Goal: Obtain resource: Obtain resource

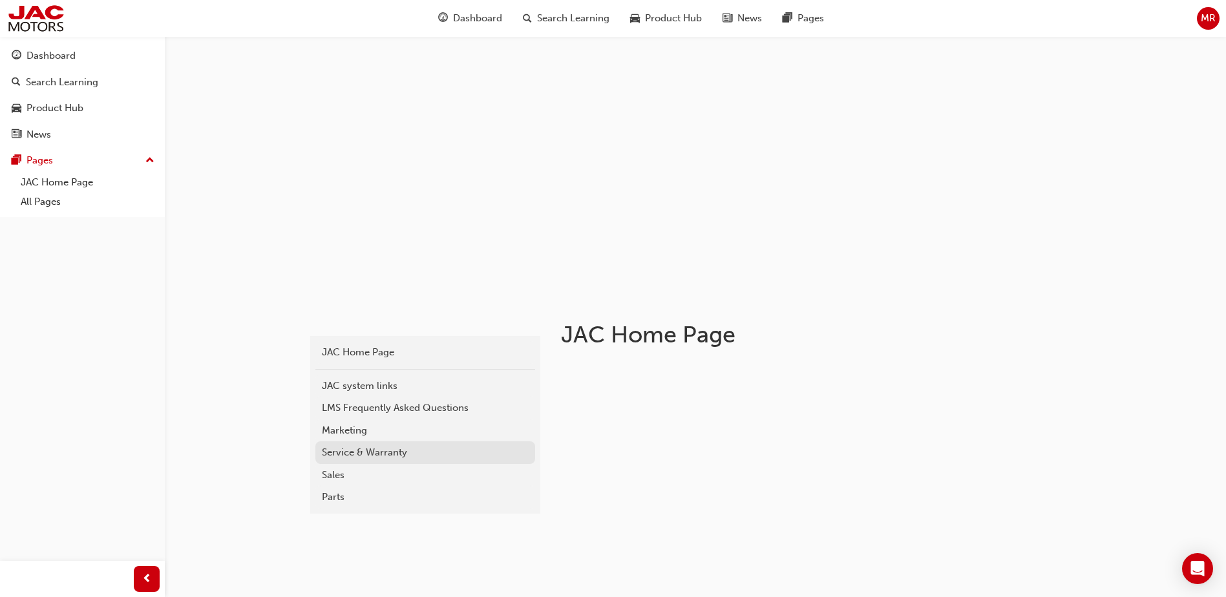
click at [379, 458] on div "Service & Warranty" at bounding box center [425, 452] width 207 height 15
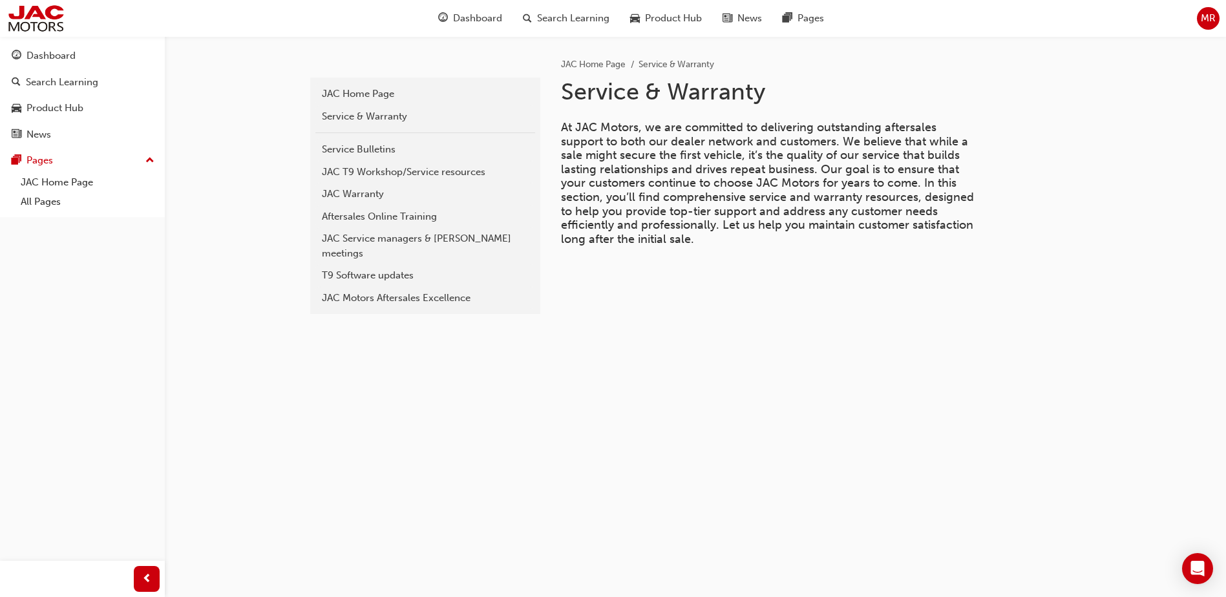
click at [394, 268] on div "T9 Software updates" at bounding box center [425, 275] width 207 height 15
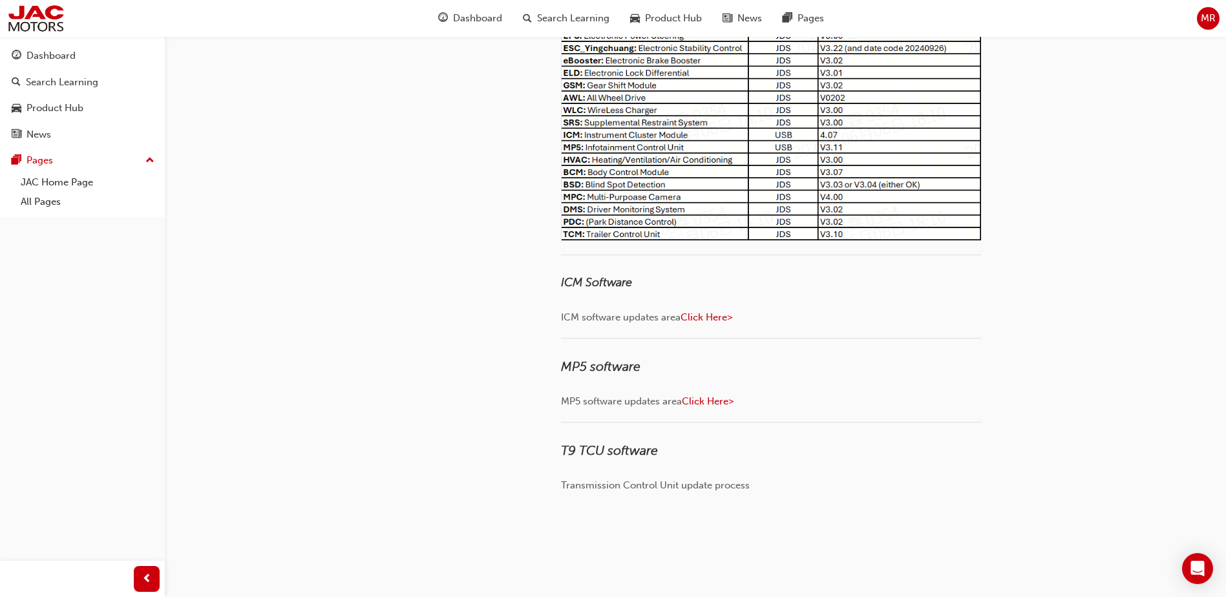
scroll to position [259, 0]
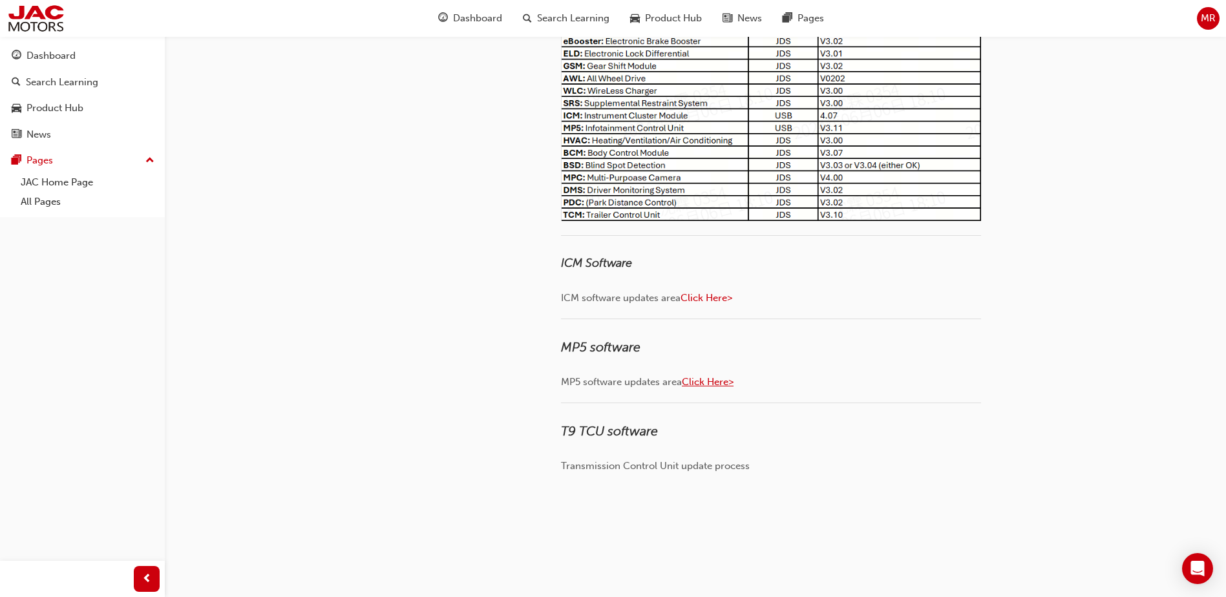
click at [703, 383] on span "Click Here>" at bounding box center [708, 382] width 52 height 12
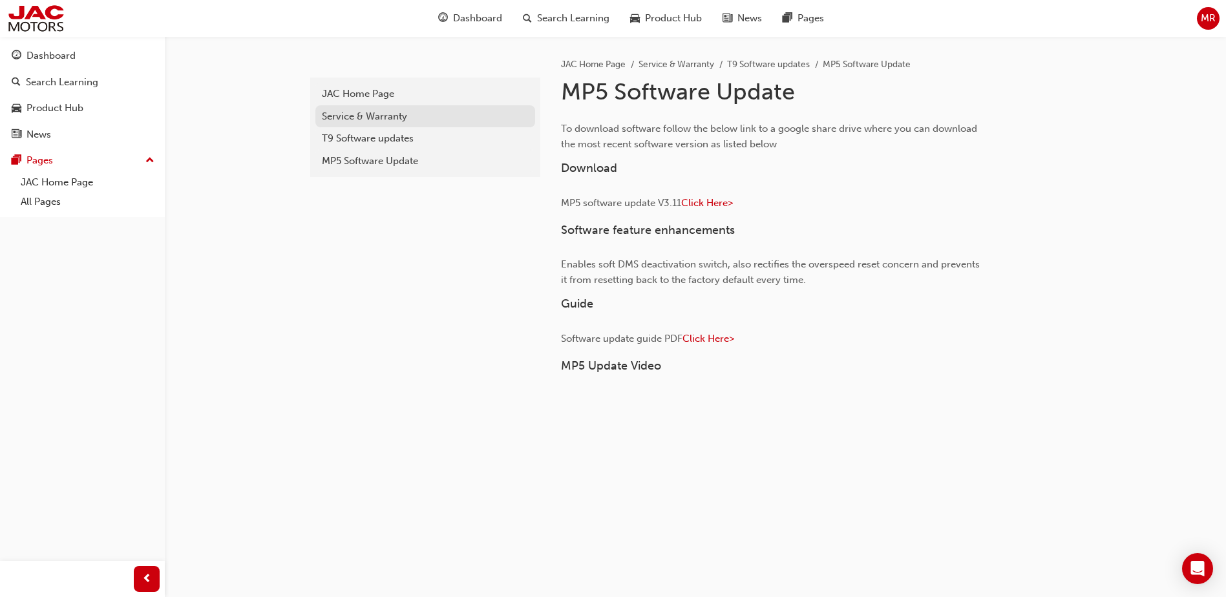
click at [357, 116] on div "Service & Warranty" at bounding box center [425, 116] width 207 height 15
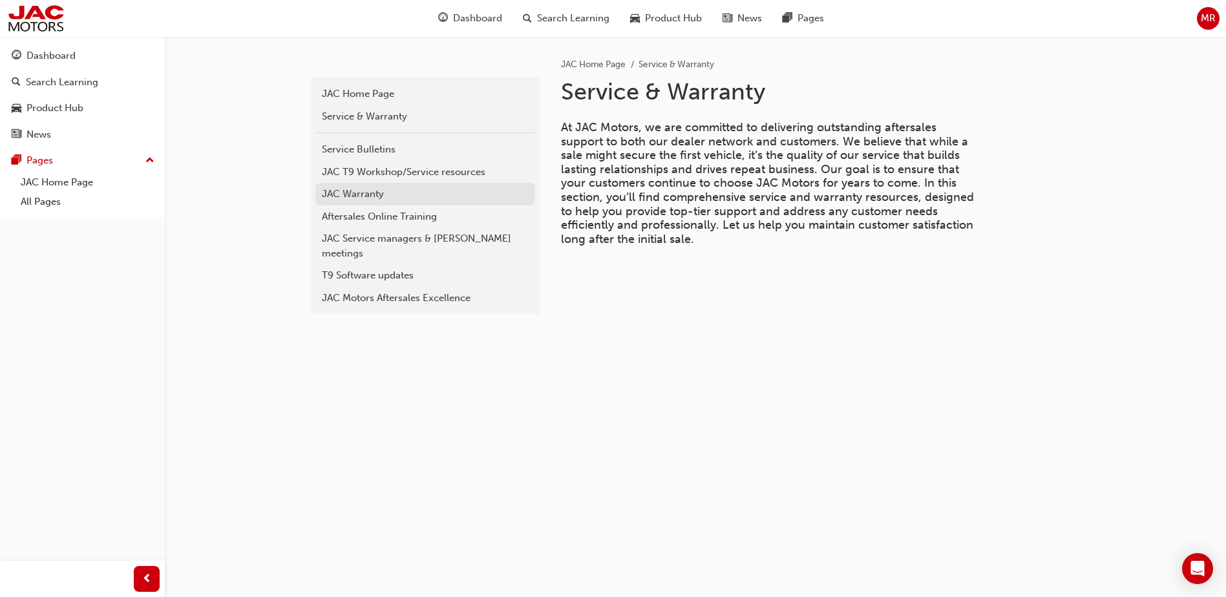
click at [346, 195] on div "JAC Warranty" at bounding box center [425, 194] width 207 height 15
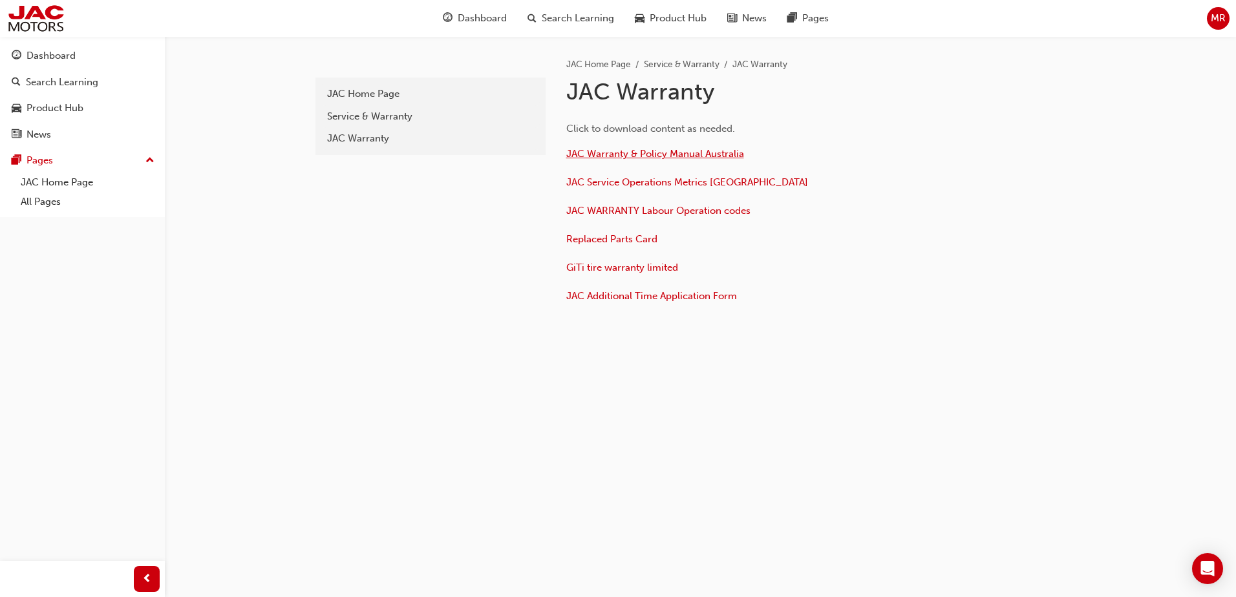
click at [666, 156] on span "JAC Warranty & Policy Manual Australia" at bounding box center [655, 154] width 178 height 12
click at [608, 213] on span "JAC WARRANTY Labour Operation codes" at bounding box center [658, 211] width 184 height 12
click at [617, 156] on span "JAC Warranty & Policy Manual Australia" at bounding box center [655, 154] width 178 height 12
